Goal: Task Accomplishment & Management: Use online tool/utility

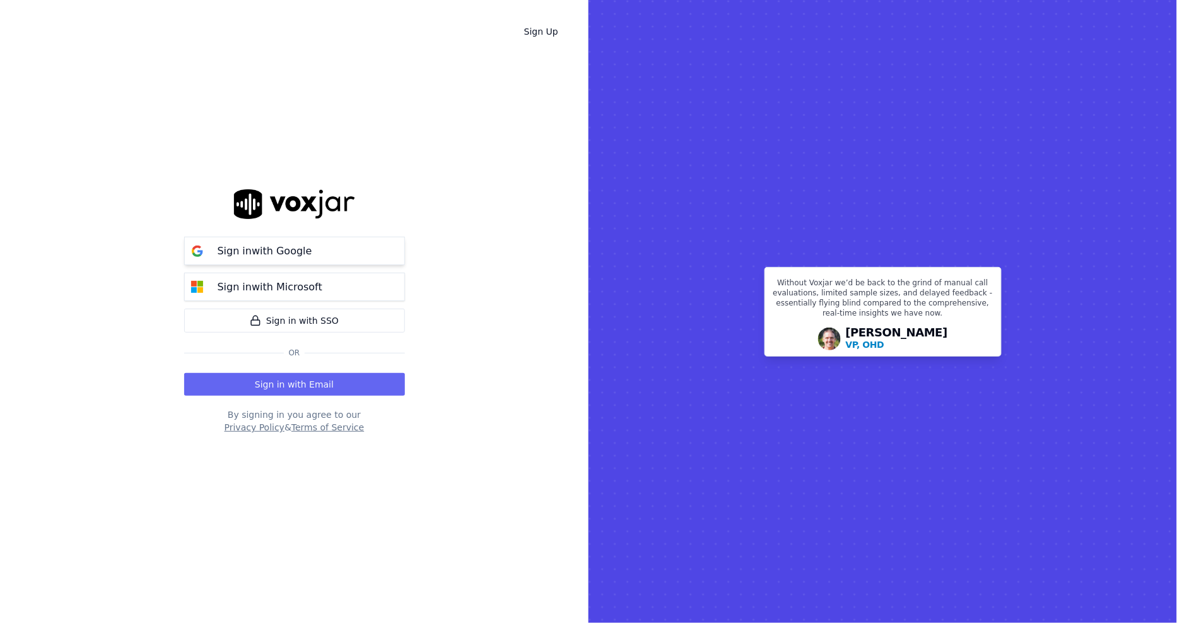
click at [259, 250] on p "Sign in with Google" at bounding box center [265, 250] width 95 height 15
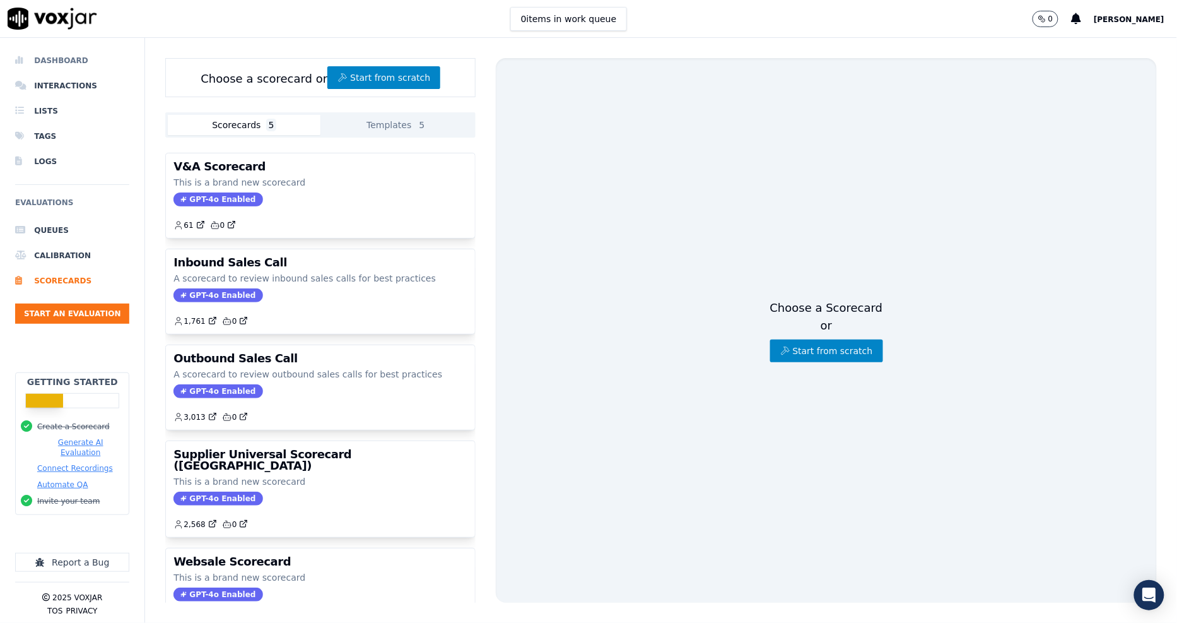
click at [39, 61] on li "Dashboard" at bounding box center [72, 60] width 114 height 25
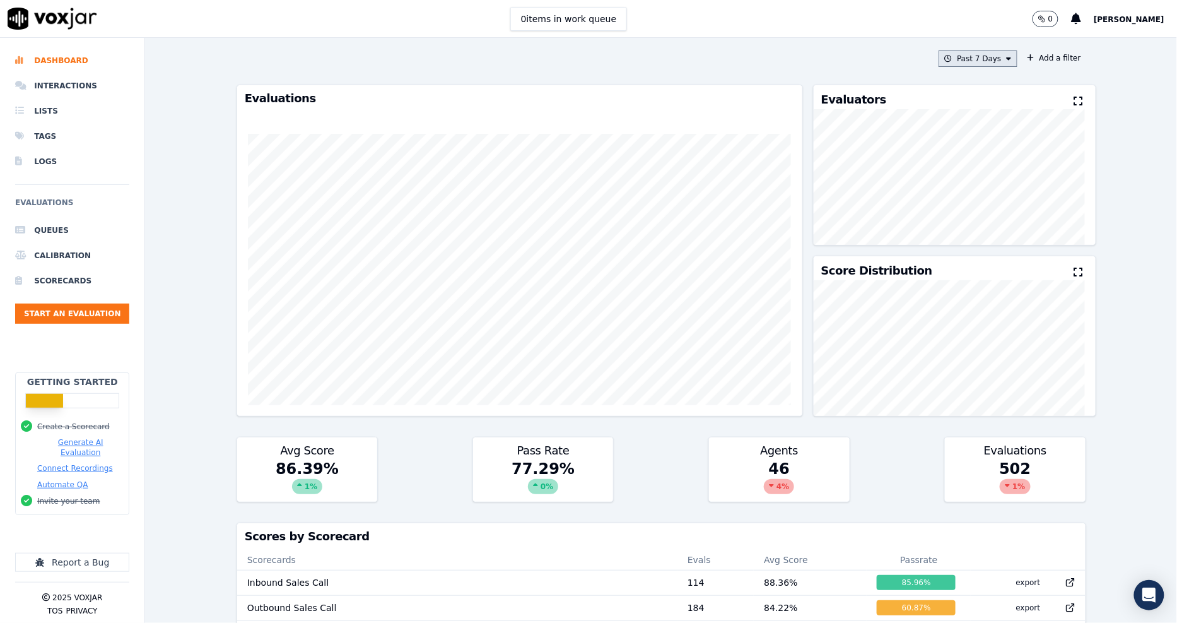
click at [956, 56] on button "Past 7 Days" at bounding box center [978, 58] width 78 height 16
click at [959, 138] on div "Past 30 Days" at bounding box center [983, 143] width 49 height 10
click at [986, 211] on button "Add" at bounding box center [998, 204] width 25 height 20
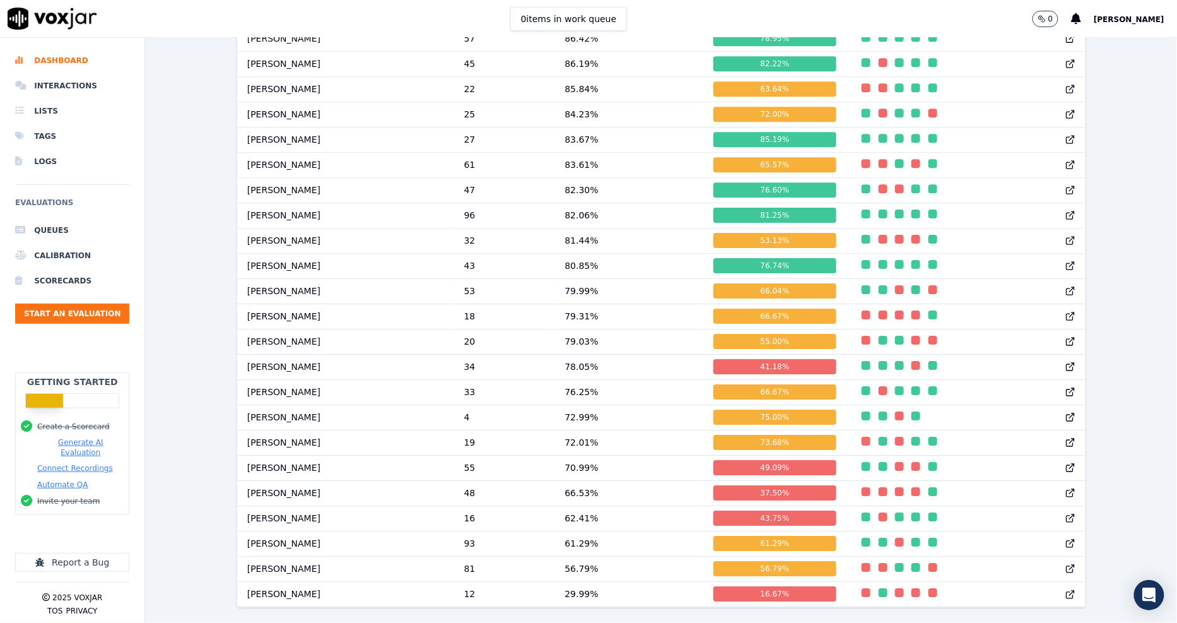
scroll to position [915, 0]
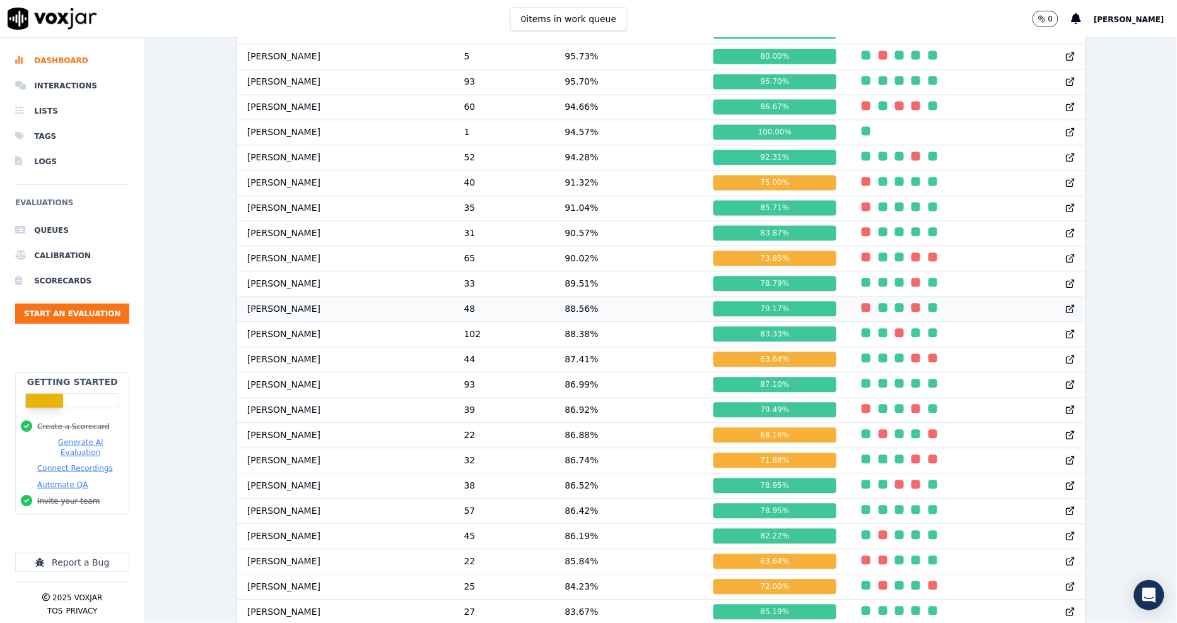
click at [1067, 313] on icon at bounding box center [1070, 310] width 6 height 6
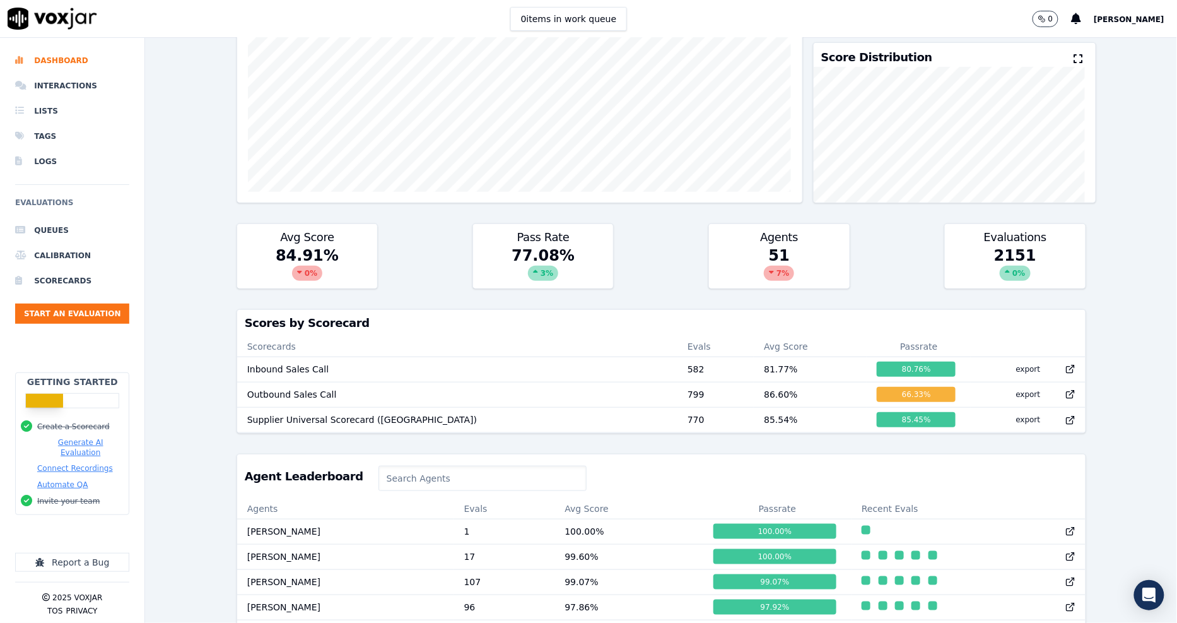
scroll to position [0, 0]
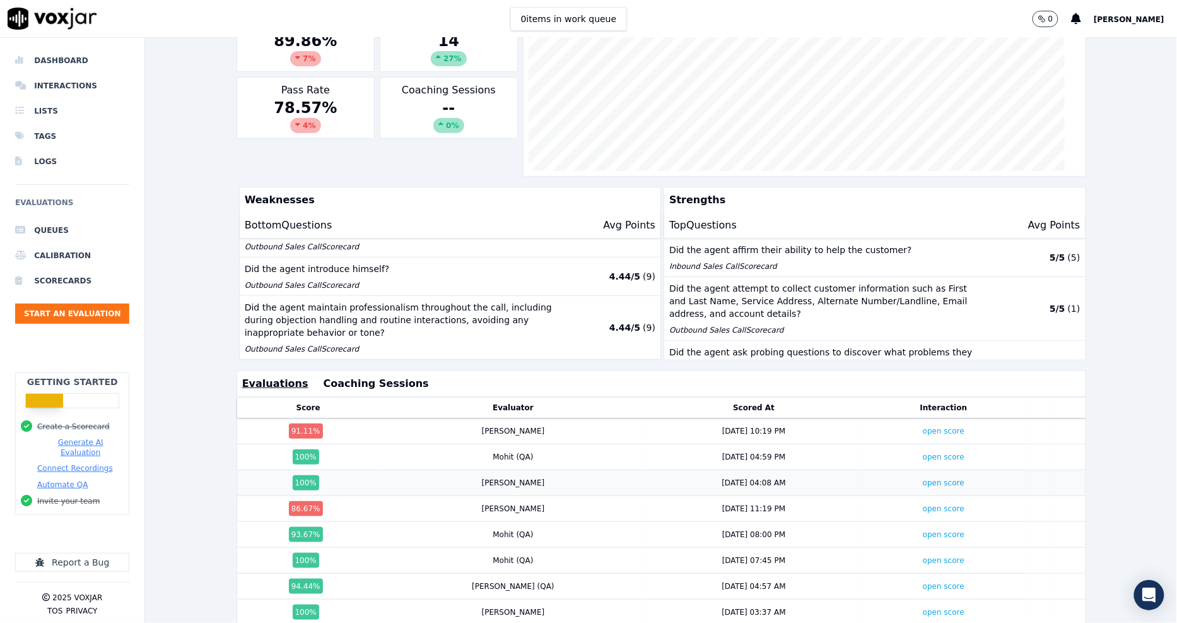
scroll to position [210, 0]
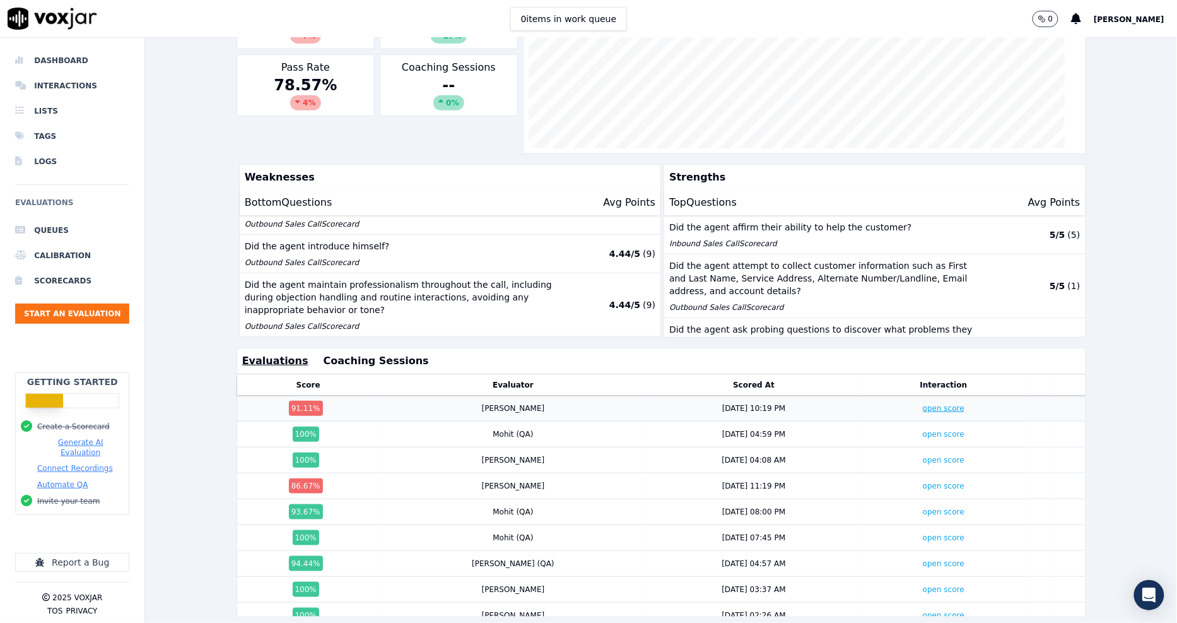
click at [923, 410] on link "open score" at bounding box center [944, 408] width 42 height 9
click at [923, 483] on link "open score" at bounding box center [944, 485] width 42 height 9
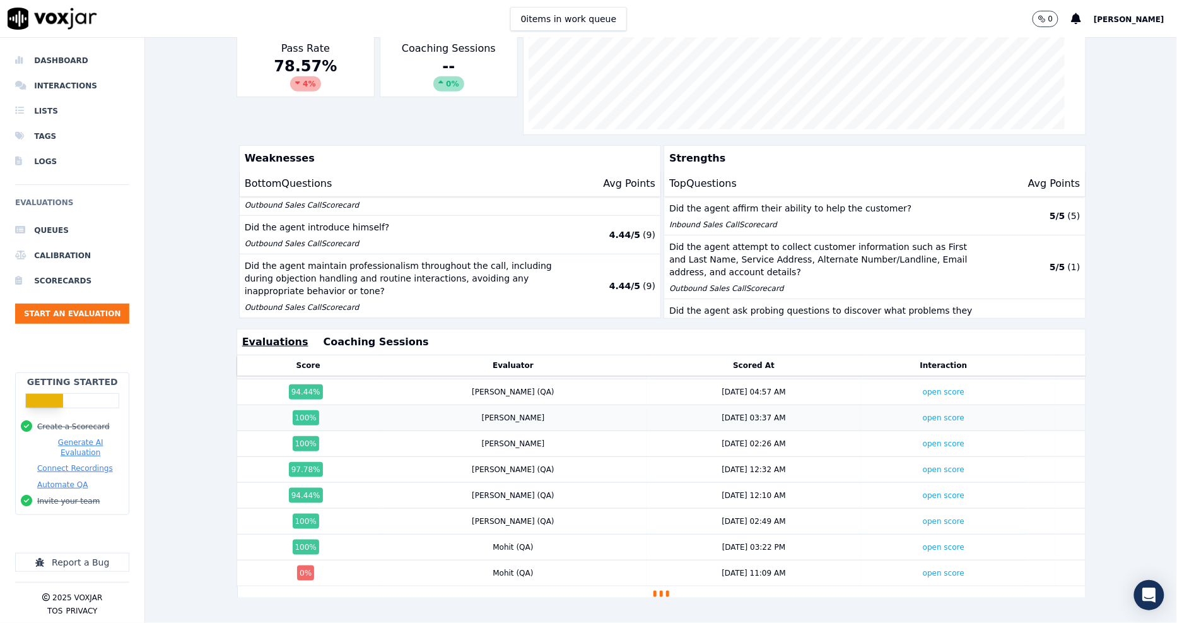
scroll to position [250, 0]
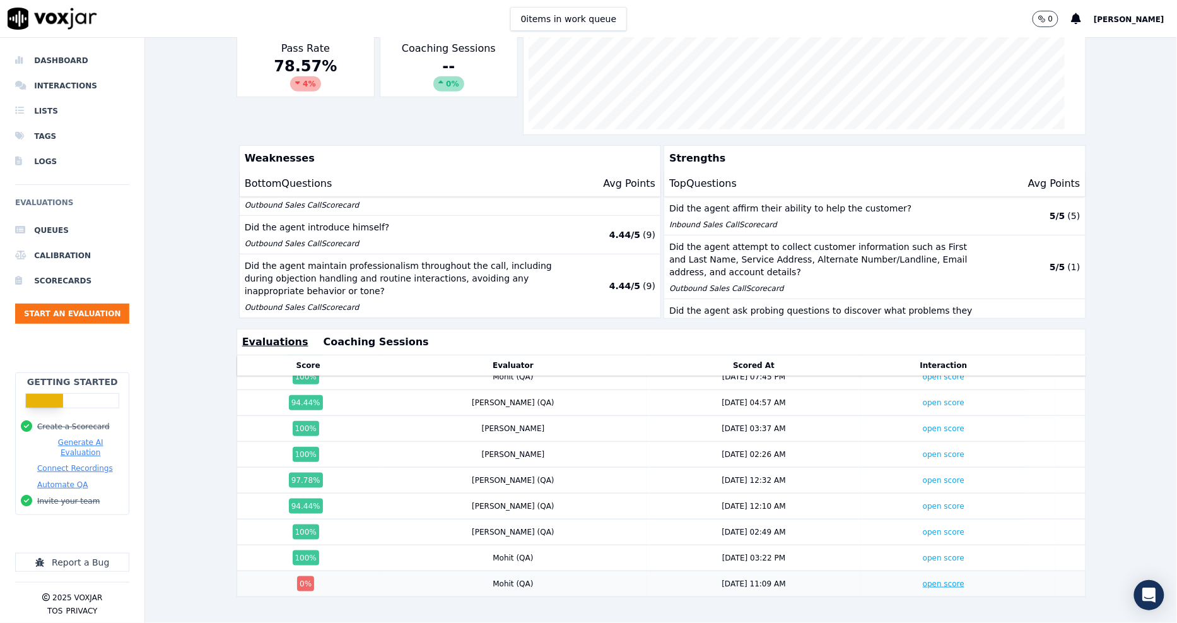
click at [923, 579] on link "open score" at bounding box center [944, 583] width 42 height 9
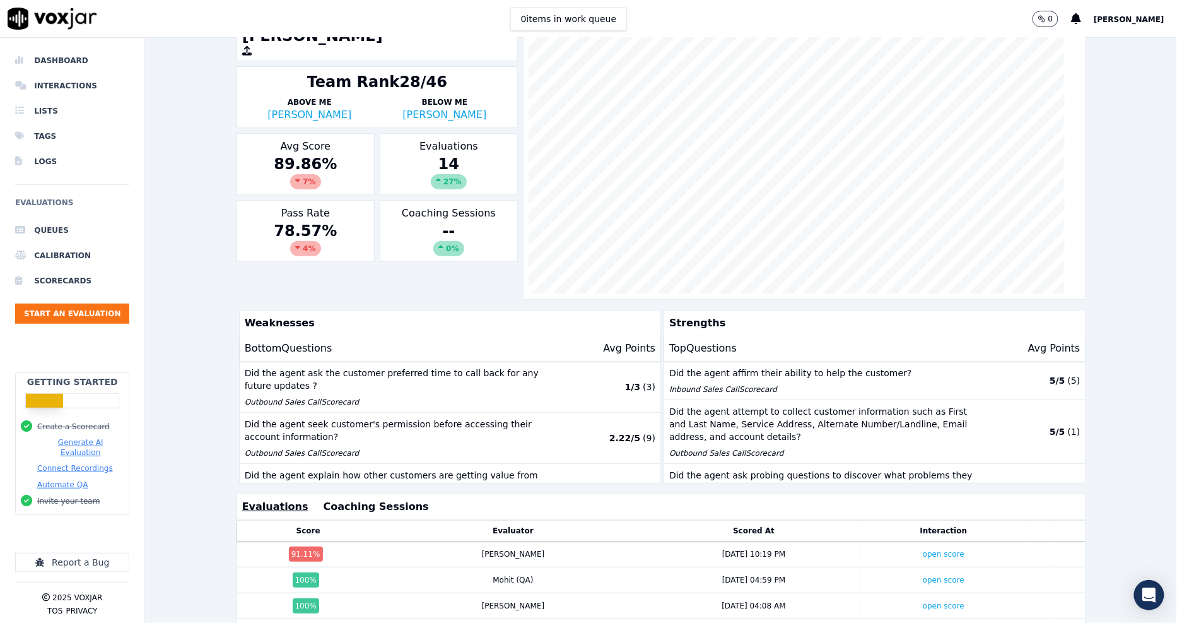
scroll to position [0, 0]
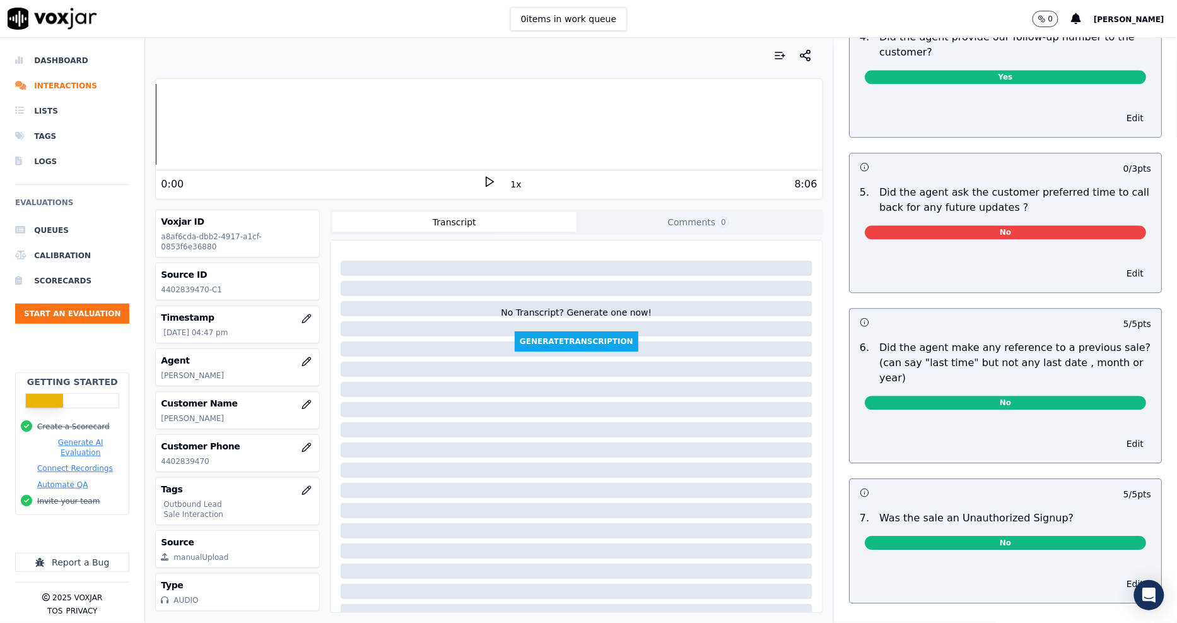
scroll to position [2948, 0]
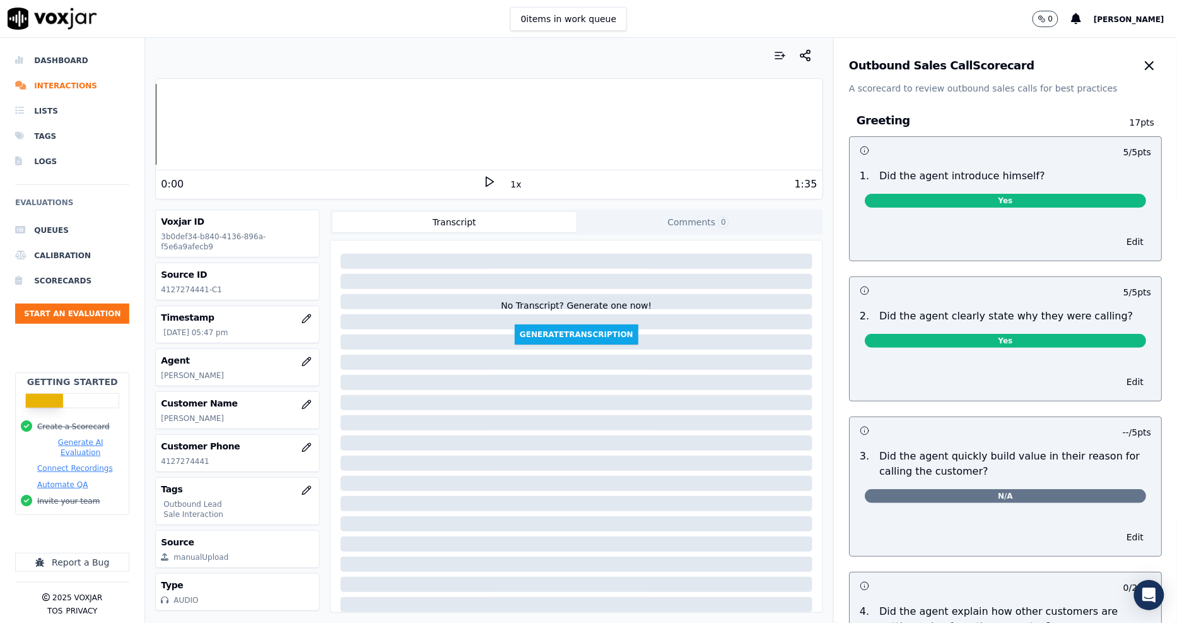
scroll to position [20, 0]
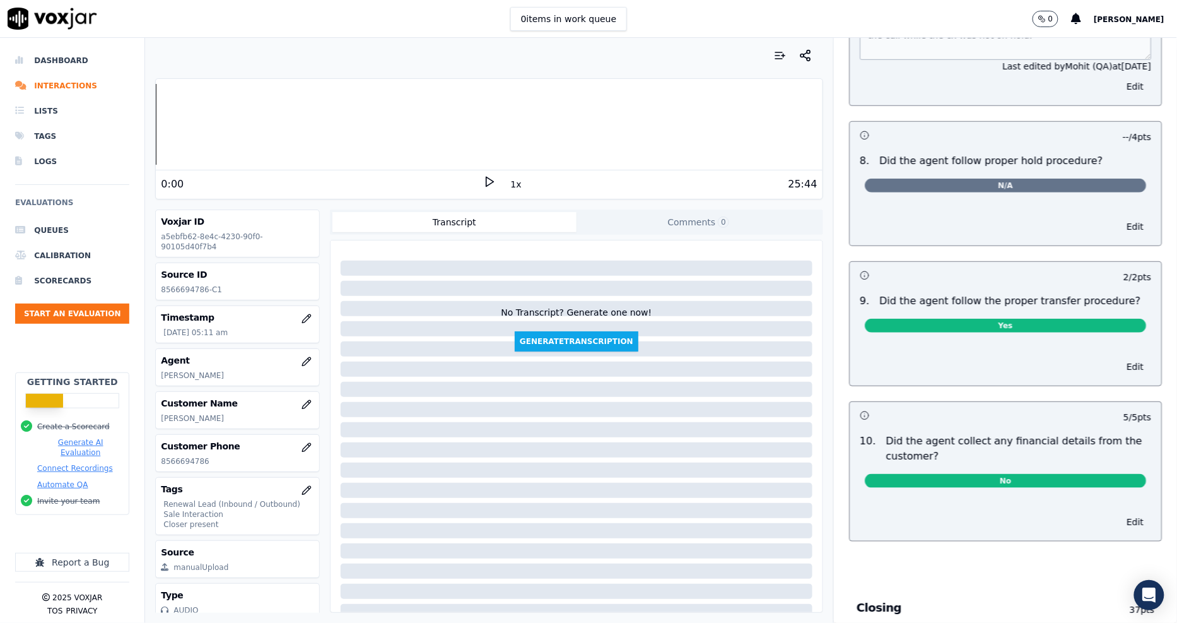
scroll to position [2032, 0]
